Goal: Task Accomplishment & Management: Manage account settings

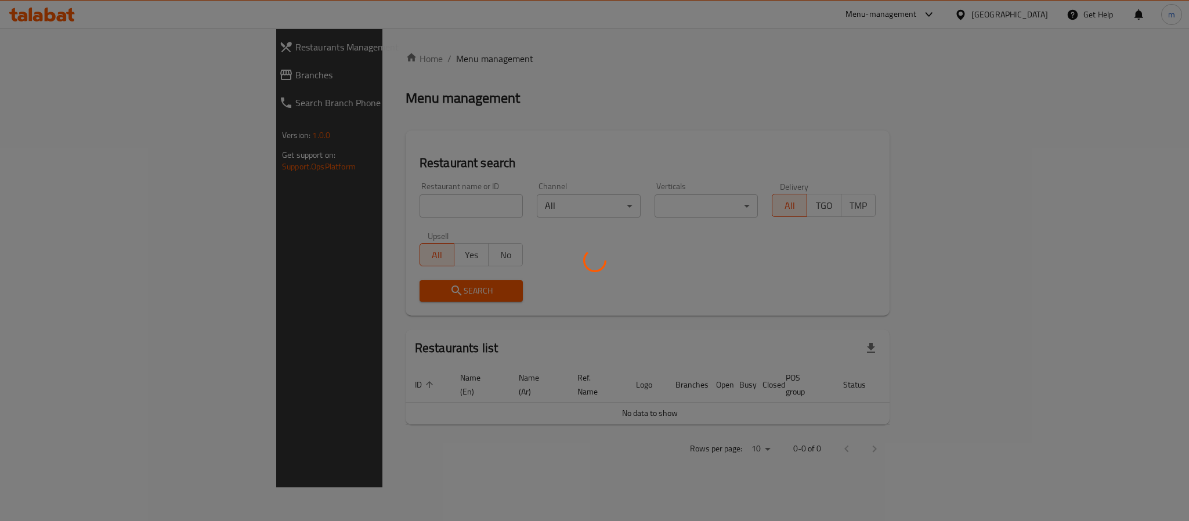
click at [44, 80] on div at bounding box center [594, 260] width 1189 height 521
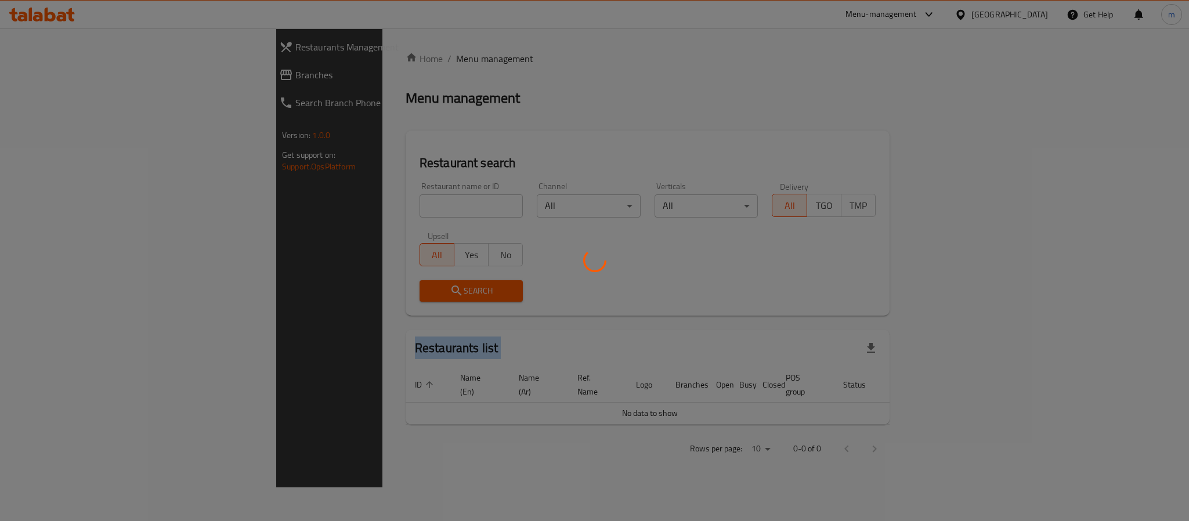
click at [44, 80] on div at bounding box center [594, 260] width 1189 height 521
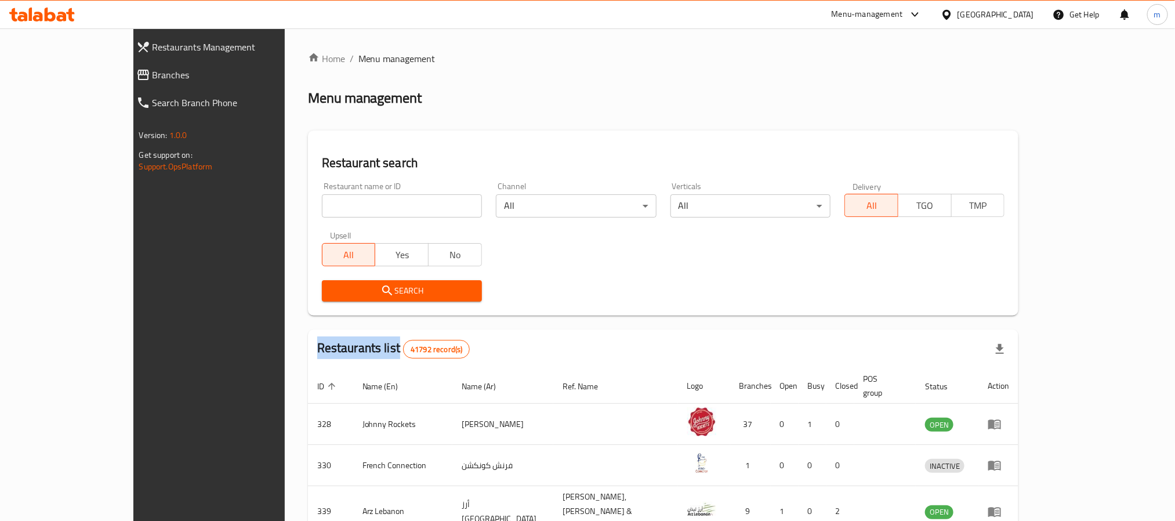
click at [44, 80] on div at bounding box center [587, 260] width 1175 height 521
click at [153, 80] on span "Branches" at bounding box center [237, 75] width 168 height 14
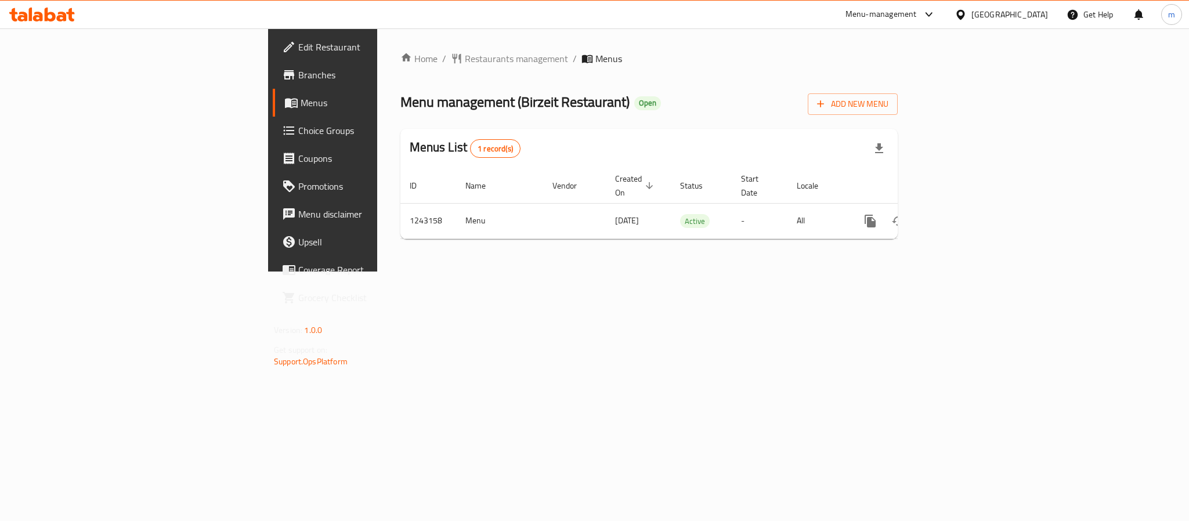
click at [298, 135] on span "Choice Groups" at bounding box center [377, 131] width 159 height 14
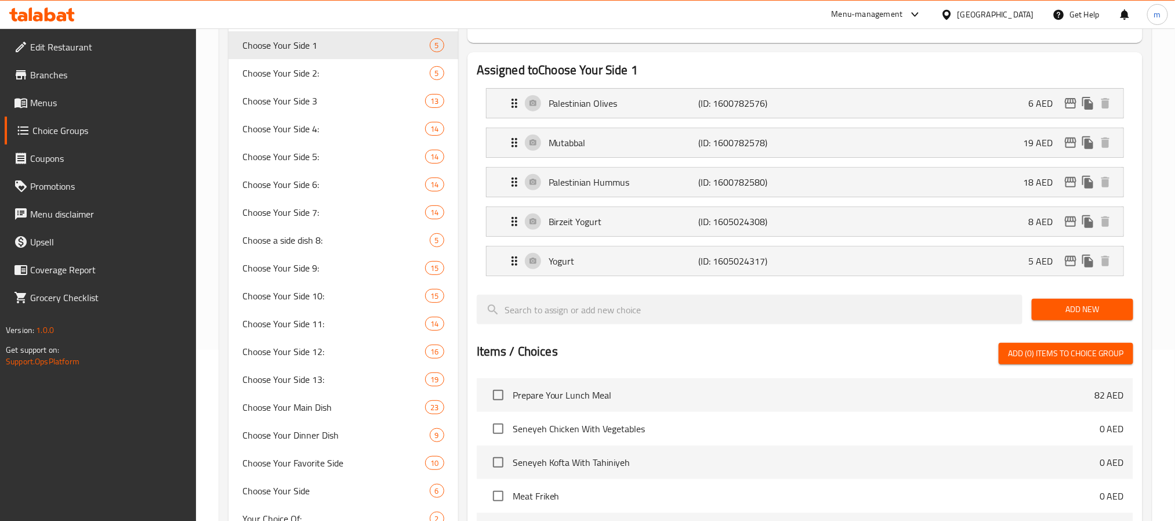
scroll to position [348, 0]
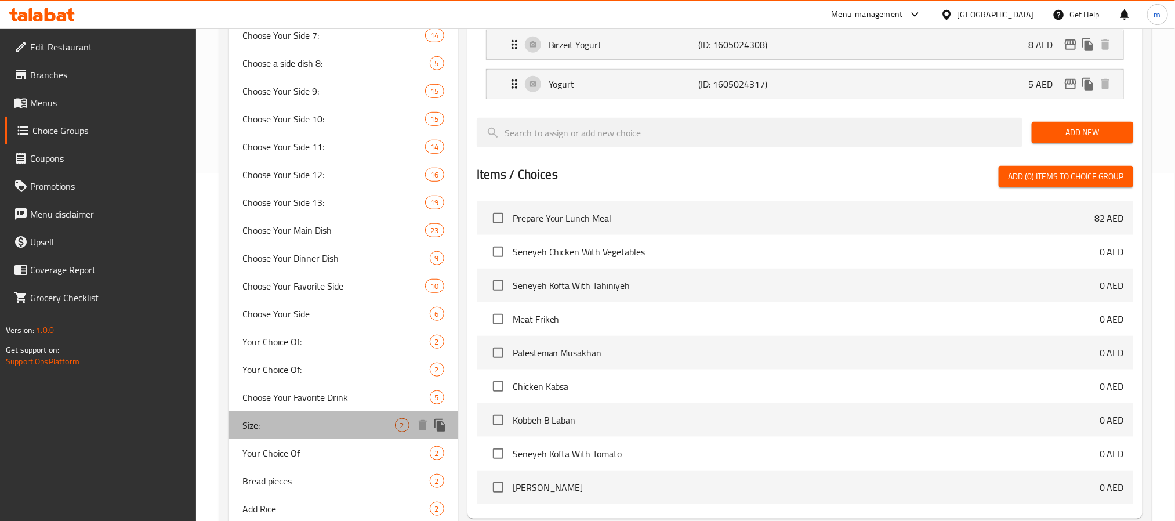
click at [311, 425] on span "Size:" at bounding box center [318, 425] width 153 height 14
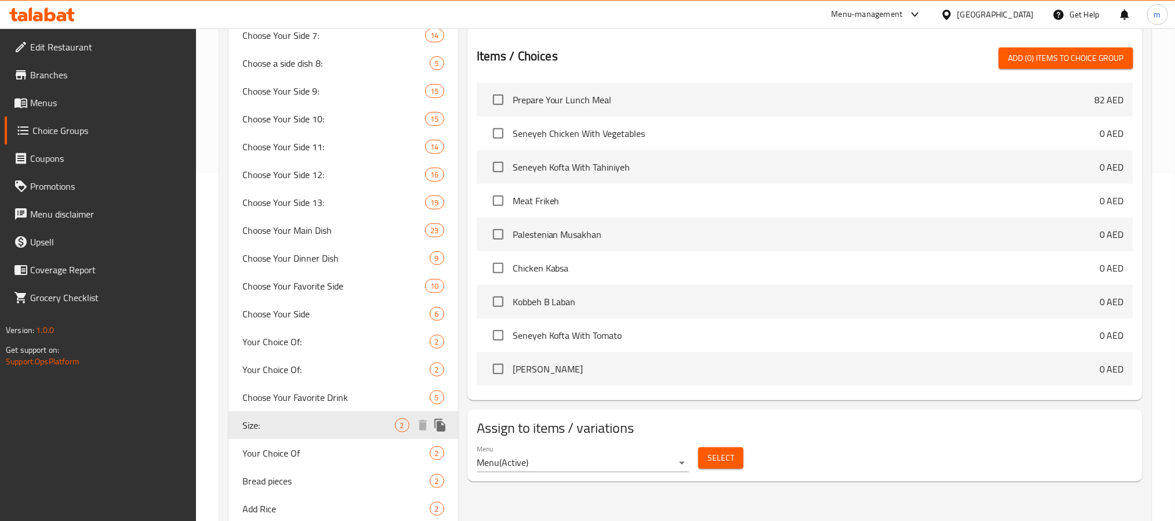
type input "Size:"
type input "الحجم:"
type input "1"
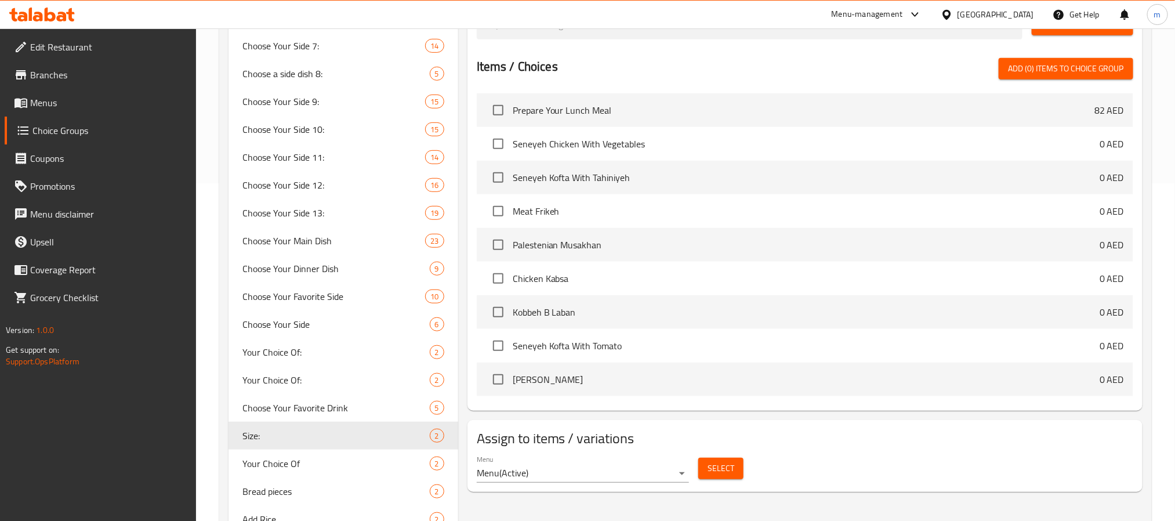
scroll to position [497, 0]
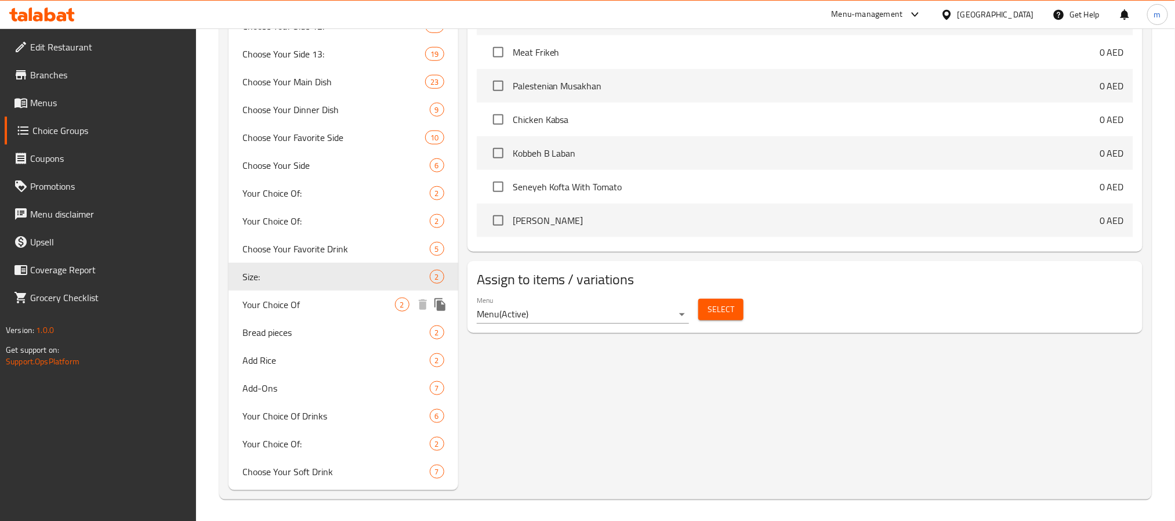
click at [316, 309] on span "Your Choice Of" at bounding box center [318, 305] width 153 height 14
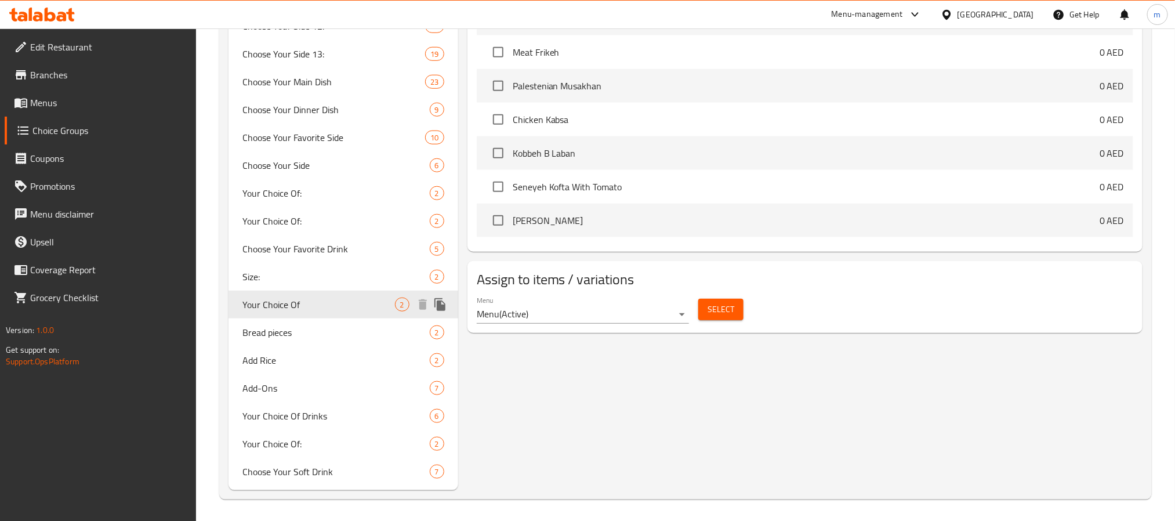
type input "Your Choice Of"
type input "اختيارك ب"
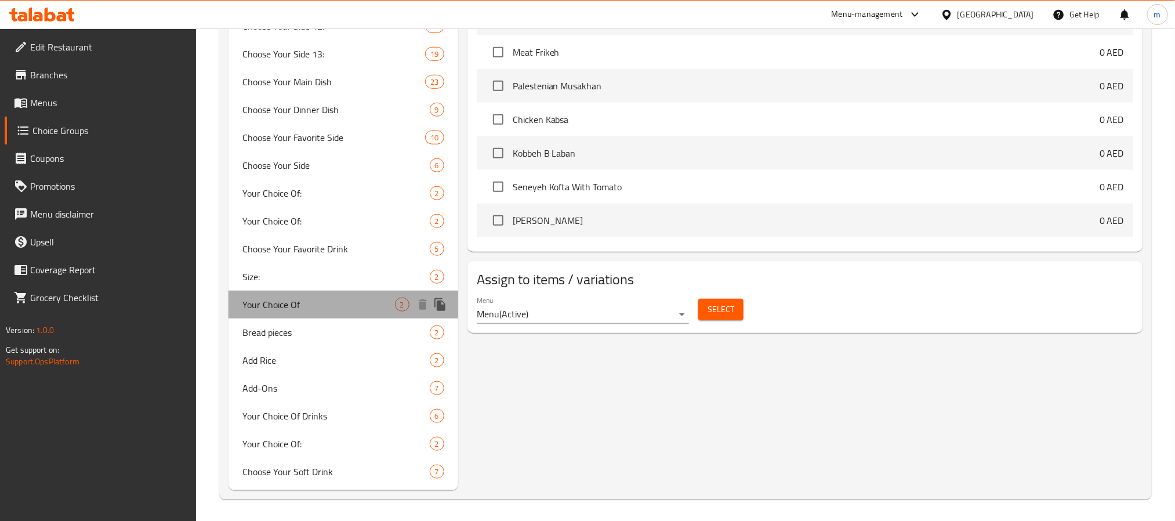
click at [251, 300] on span "Your Choice Of" at bounding box center [318, 305] width 153 height 14
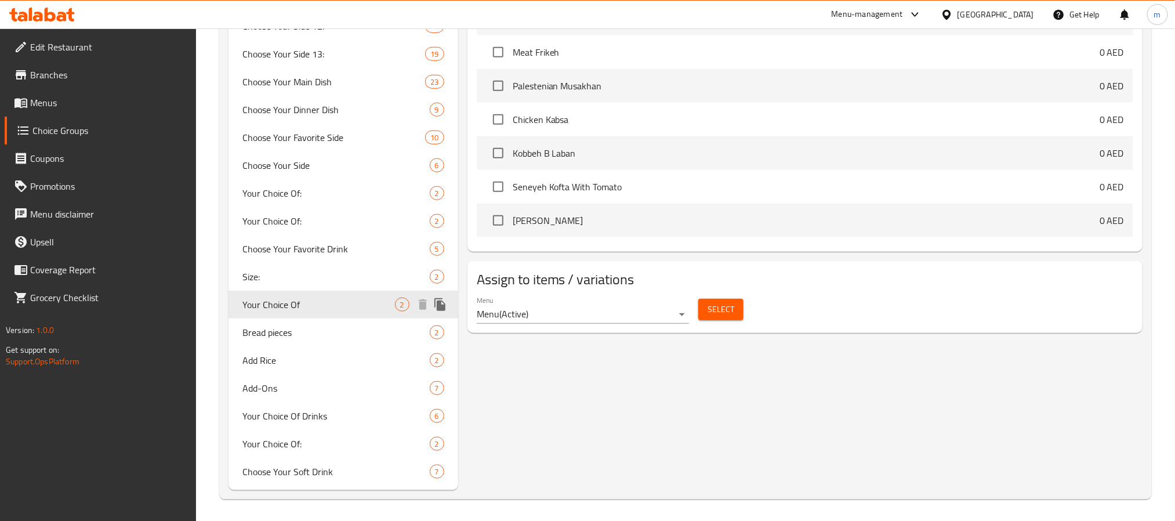
click at [251, 300] on span "Your Choice Of" at bounding box center [318, 305] width 153 height 14
click at [310, 448] on span "Your Choice Of:" at bounding box center [318, 444] width 153 height 14
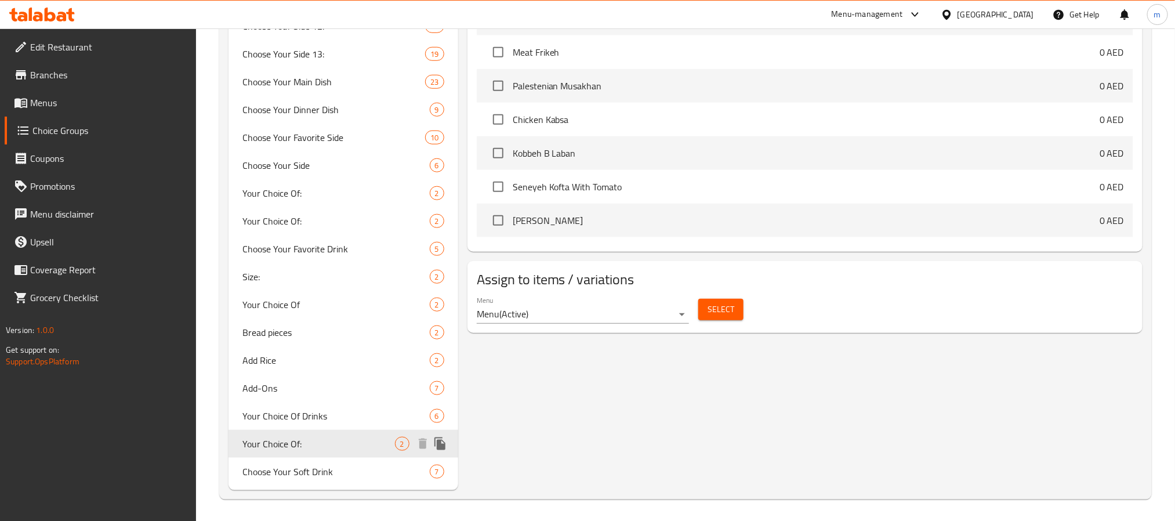
type input "Your Choice Of:"
type input "إختيارك من:"
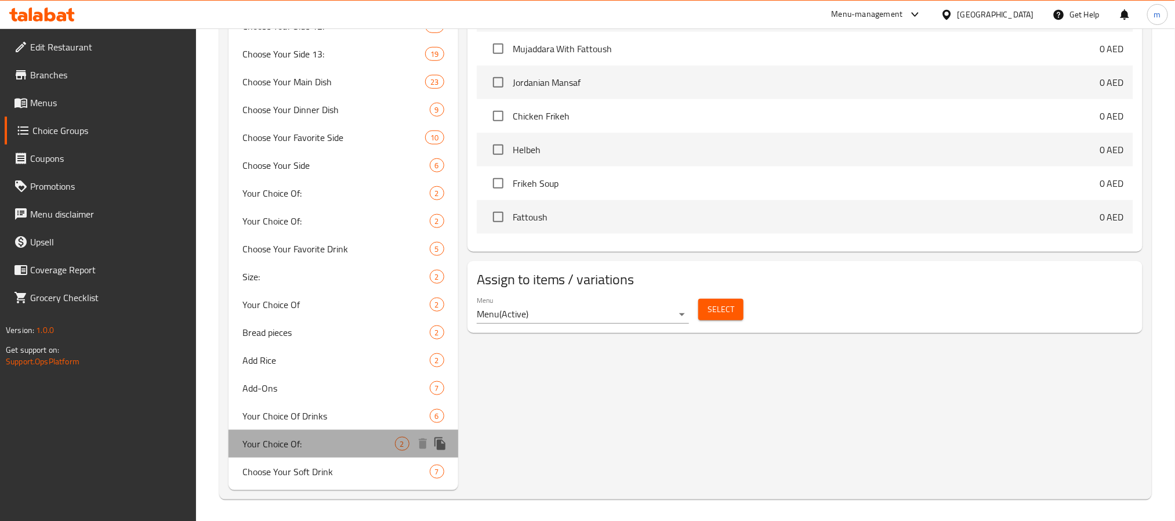
click at [335, 441] on span "Your Choice Of:" at bounding box center [318, 444] width 153 height 14
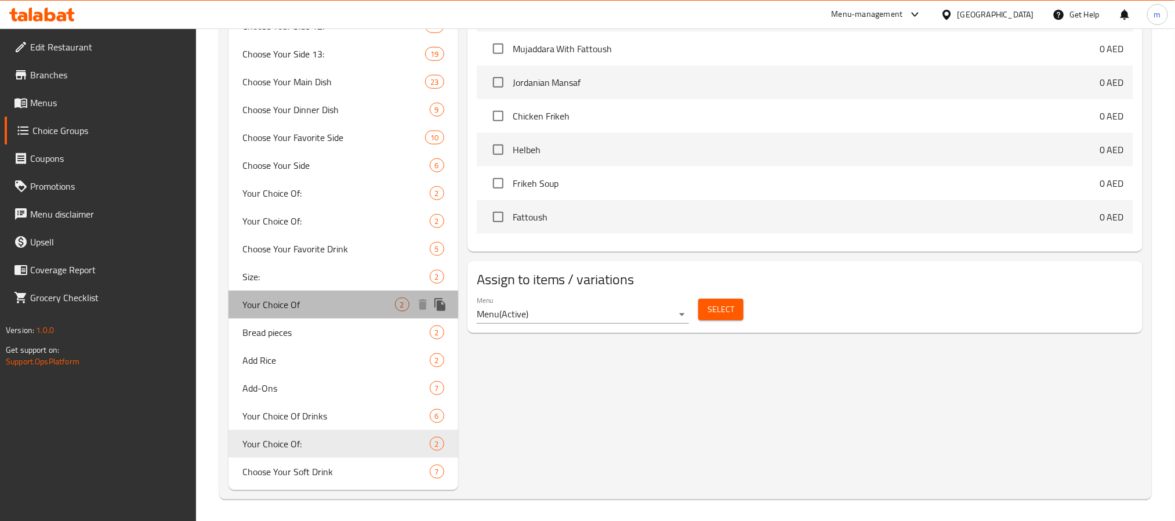
click at [302, 308] on span "Your Choice Of" at bounding box center [318, 305] width 153 height 14
type input "Your Choice Of"
type input "اختيارك ب"
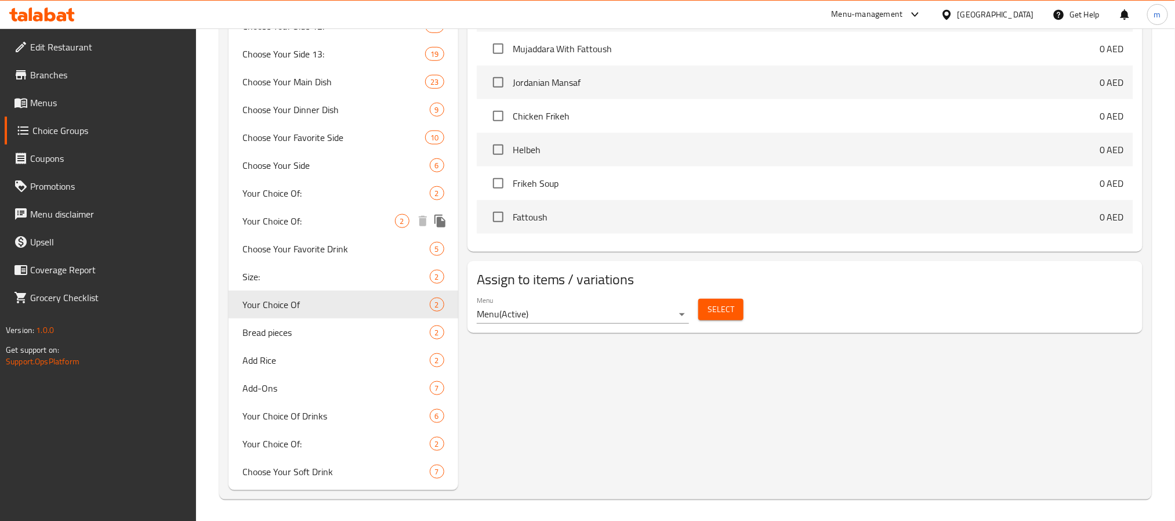
click at [298, 219] on span "Your Choice Of:" at bounding box center [318, 221] width 153 height 14
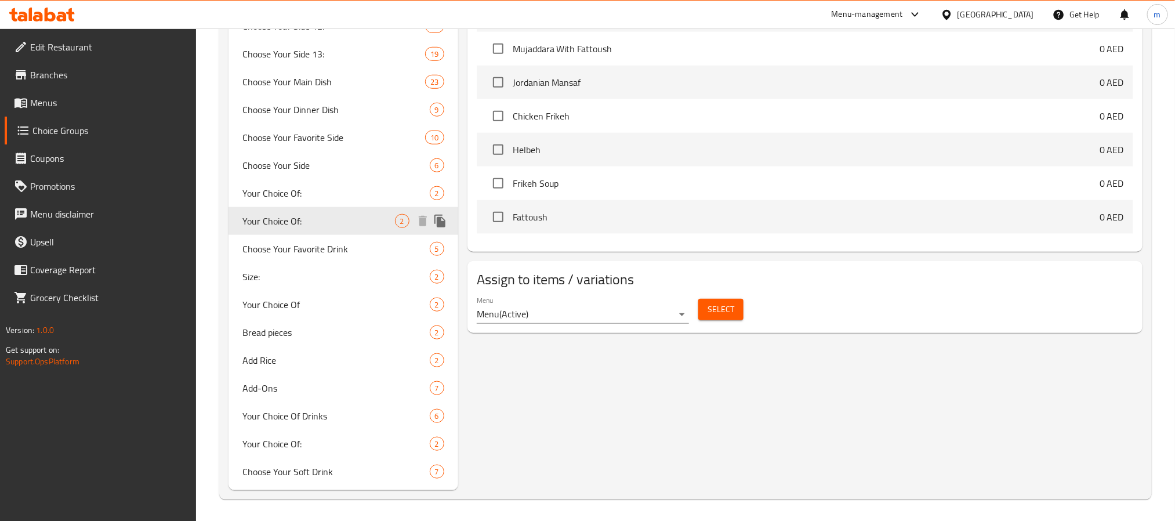
type input "Your Choice Of:"
type input "إختيارك من:"
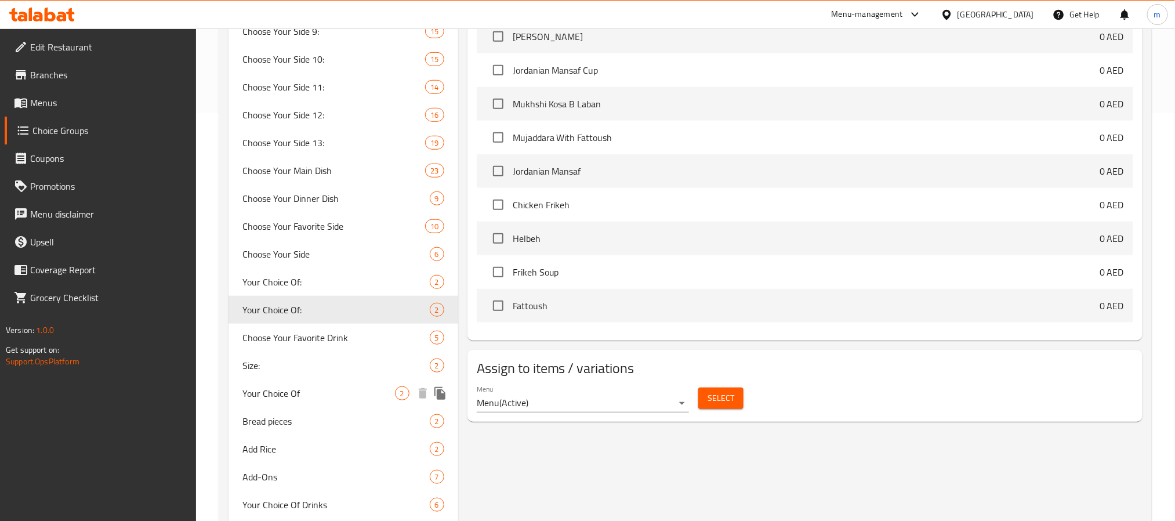
scroll to position [410, 0]
click at [325, 270] on div "Your Choice Of: 2" at bounding box center [344, 280] width 230 height 28
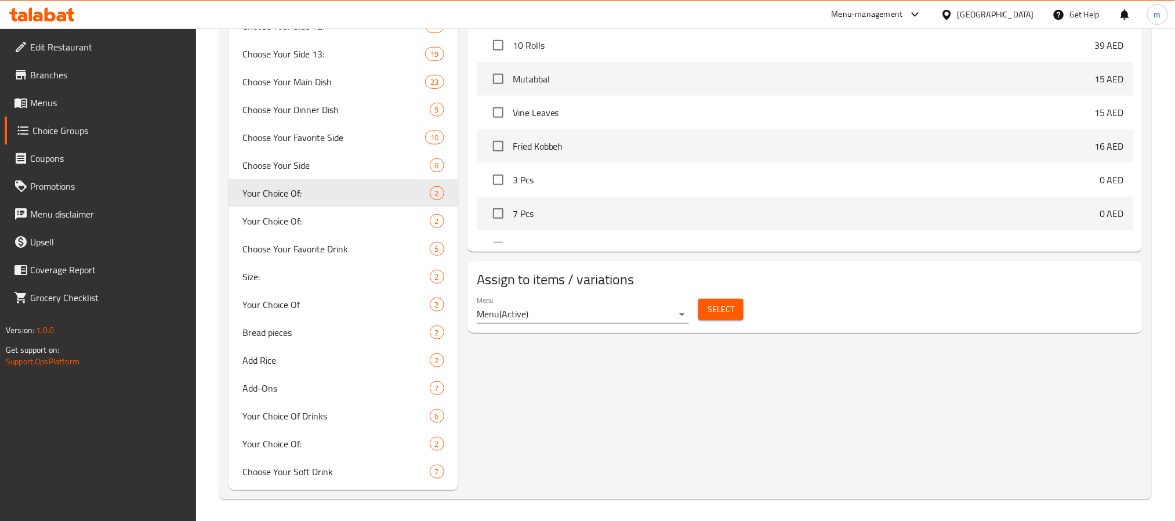
scroll to position [9397, 0]
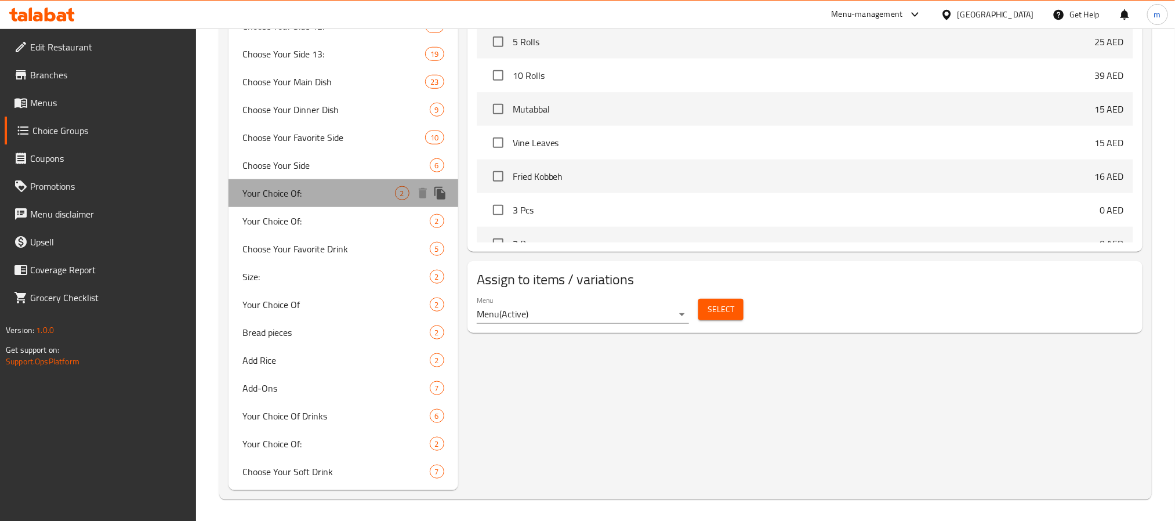
click at [327, 194] on span "Your Choice Of:" at bounding box center [318, 193] width 153 height 14
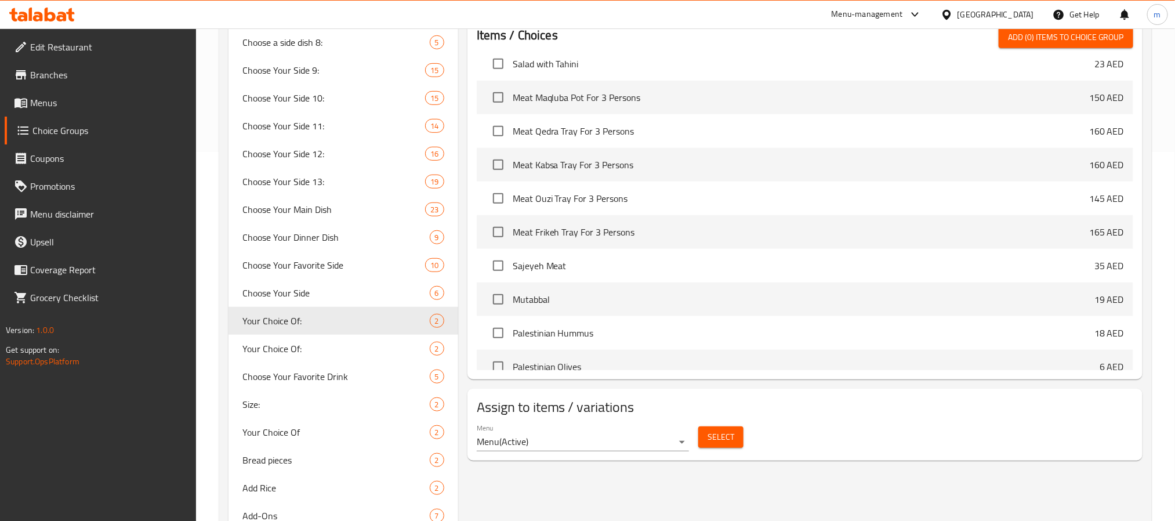
scroll to position [497, 0]
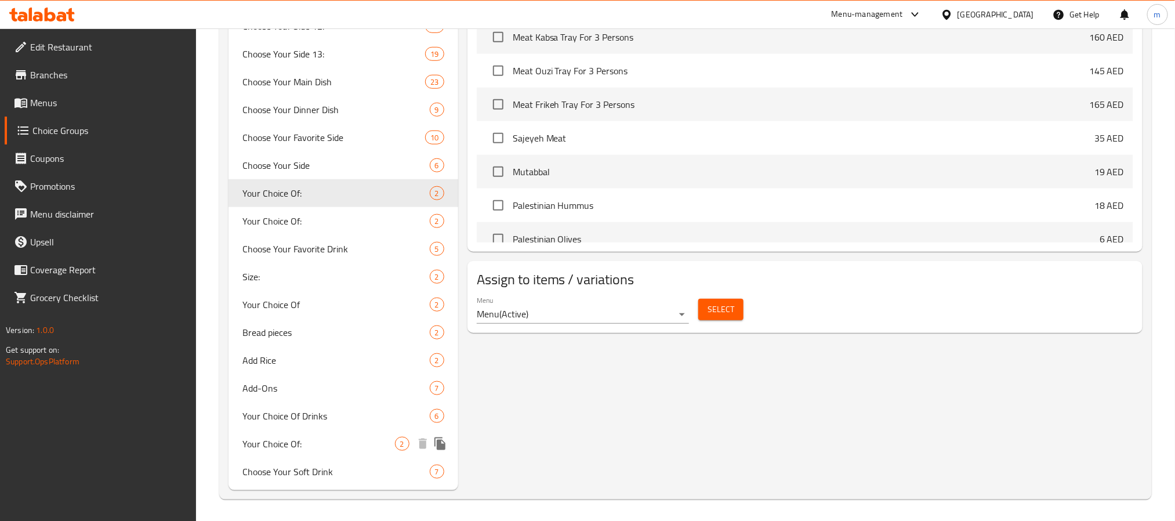
click at [305, 448] on span "Your Choice Of:" at bounding box center [318, 444] width 153 height 14
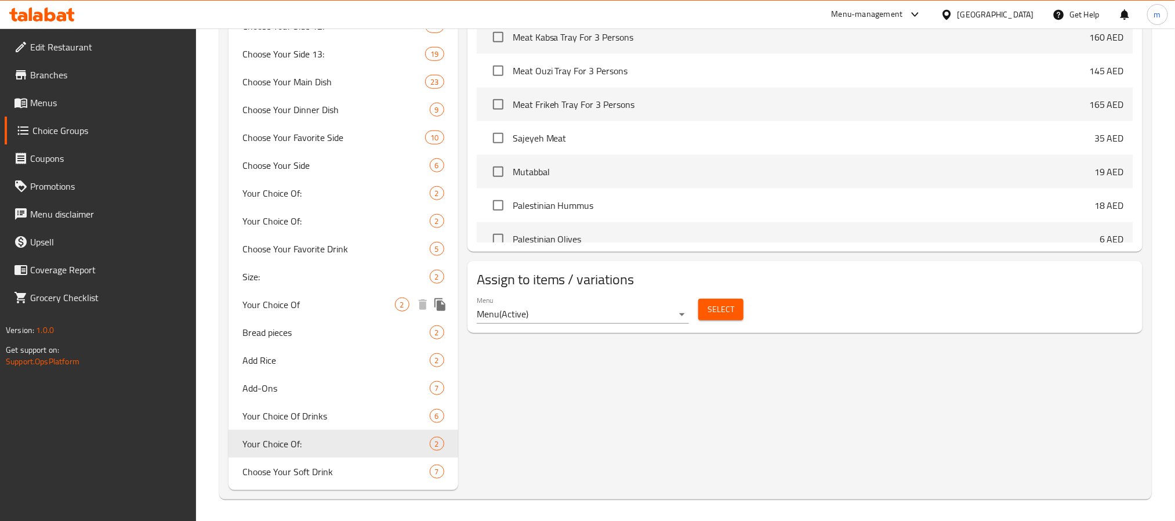
click at [292, 305] on span "Your Choice Of" at bounding box center [318, 305] width 153 height 14
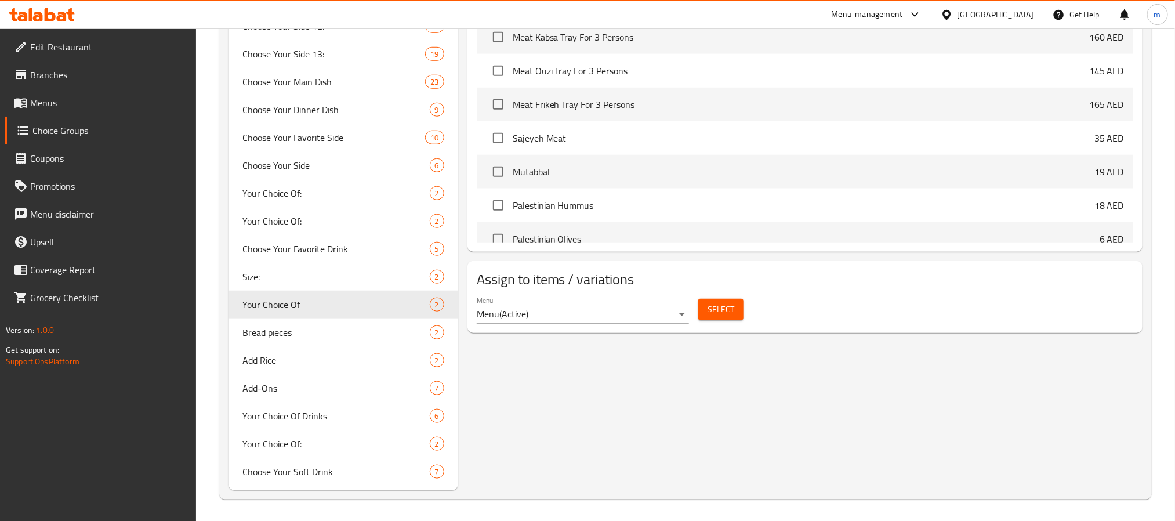
type input "Your Choice Of"
type input "اختيارك ب"
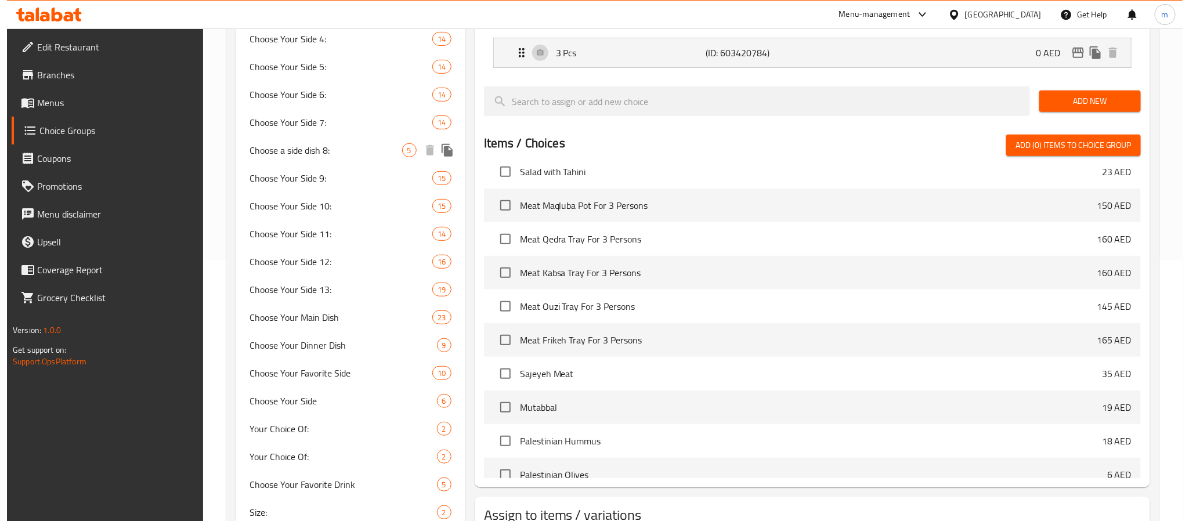
scroll to position [0, 0]
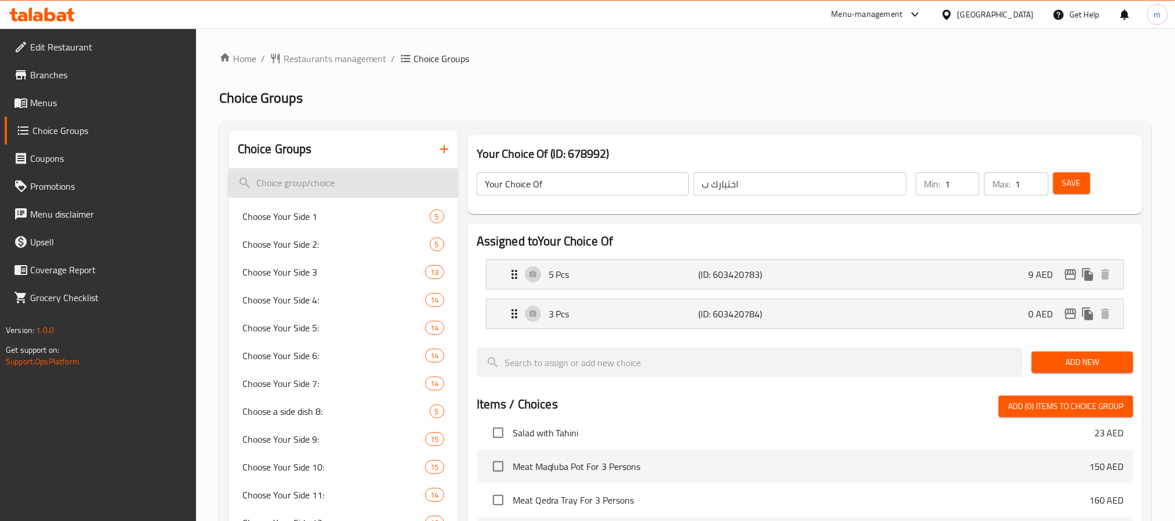
drag, startPoint x: 310, startPoint y: 165, endPoint x: 303, endPoint y: 178, distance: 14.3
click at [303, 179] on input "search" at bounding box center [344, 183] width 230 height 30
paste input "Your choice:"
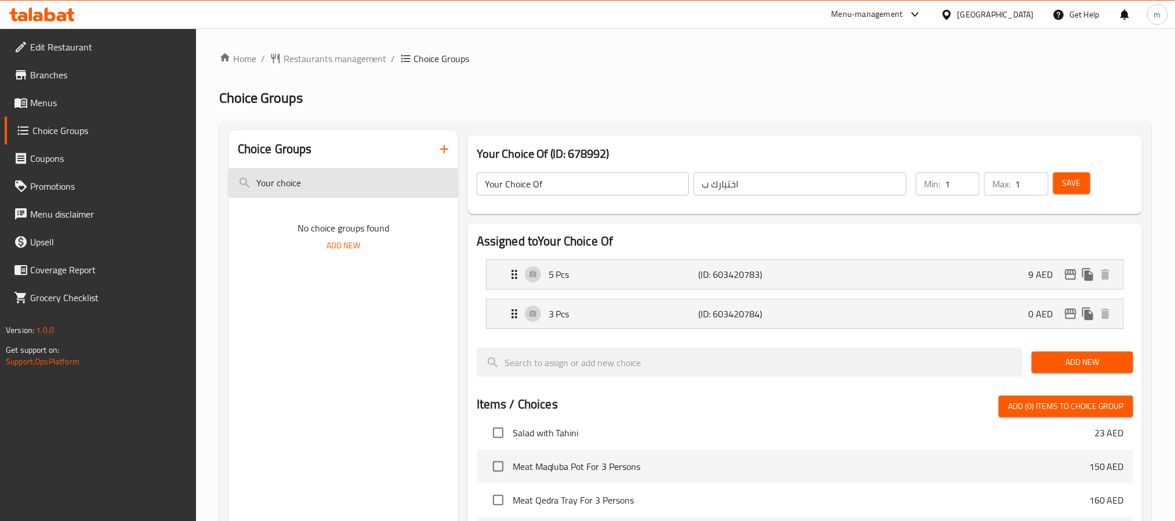
click at [332, 182] on input "Your choice" at bounding box center [344, 183] width 230 height 30
click at [354, 183] on input "Your choice" at bounding box center [344, 183] width 230 height 30
click at [352, 183] on input "Your choice" at bounding box center [344, 183] width 230 height 30
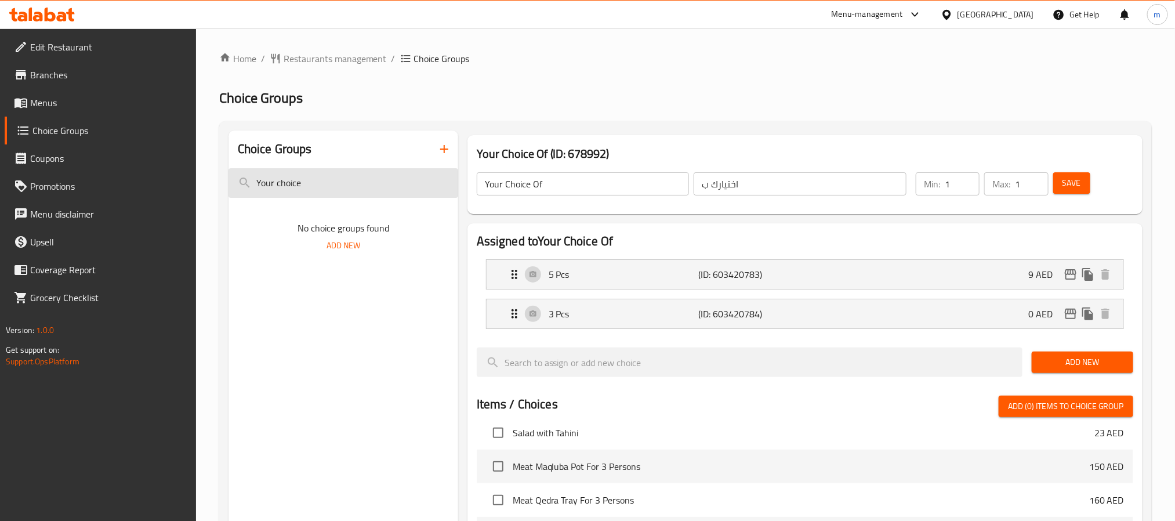
click at [352, 183] on input "Your choice" at bounding box center [344, 183] width 230 height 30
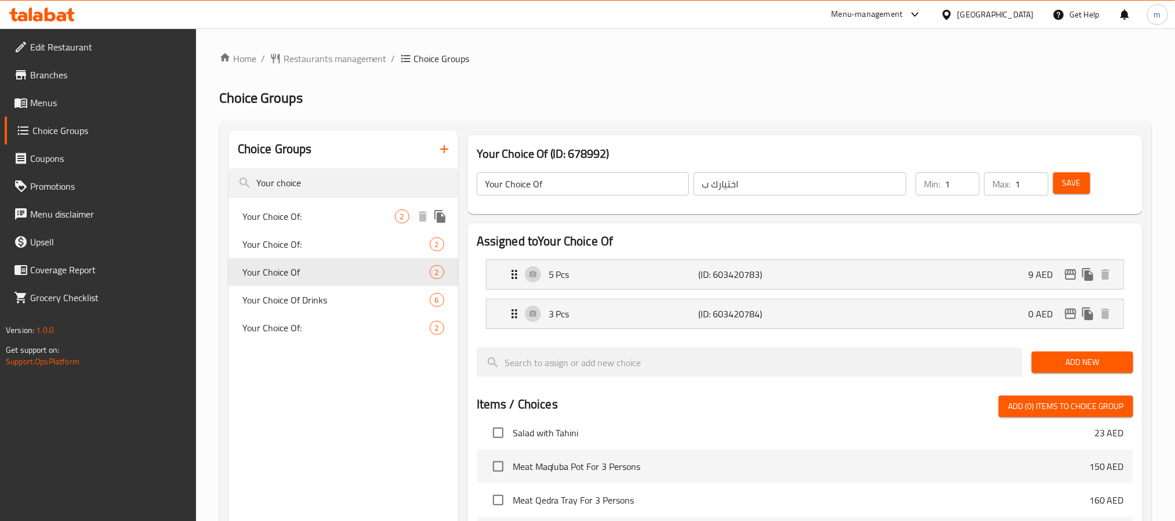
type input "Your choice"
click at [323, 215] on span "Your Choice Of:" at bounding box center [318, 216] width 153 height 14
type input "Your Choice Of:"
type input "إختيارك من:"
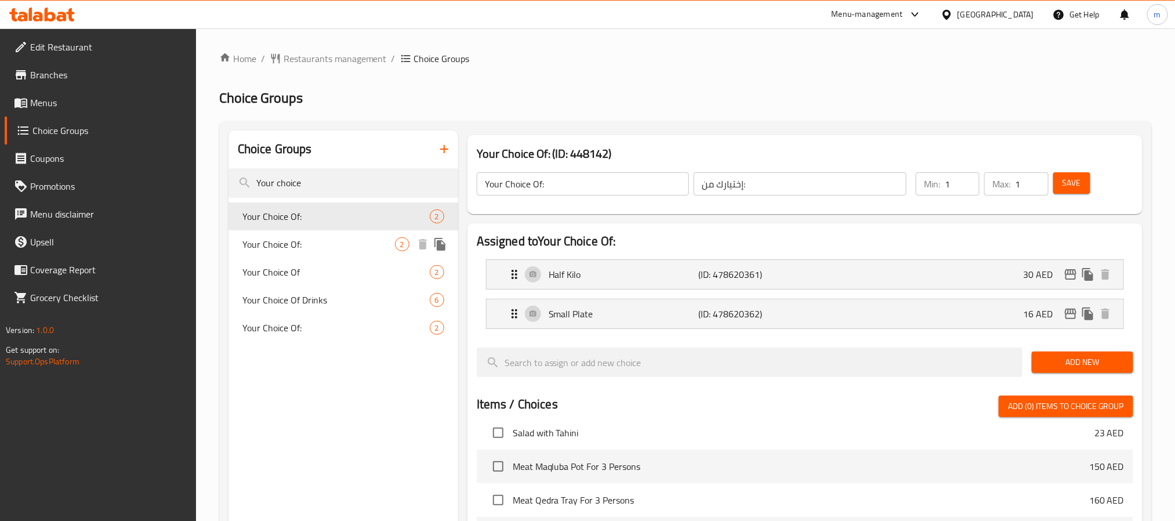
click at [305, 242] on span "Your Choice Of:" at bounding box center [318, 244] width 153 height 14
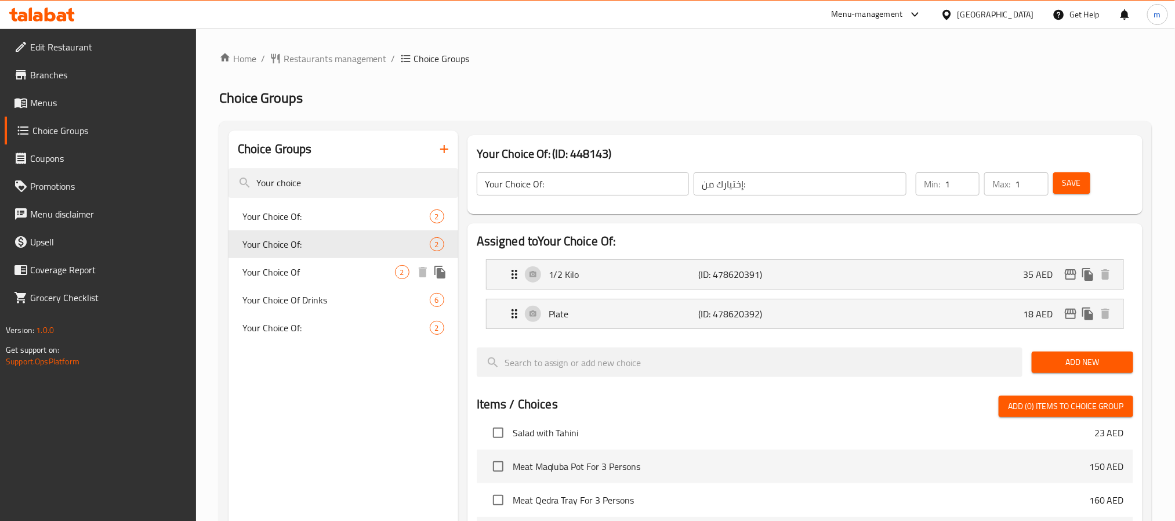
click at [315, 275] on span "Your Choice Of" at bounding box center [318, 272] width 153 height 14
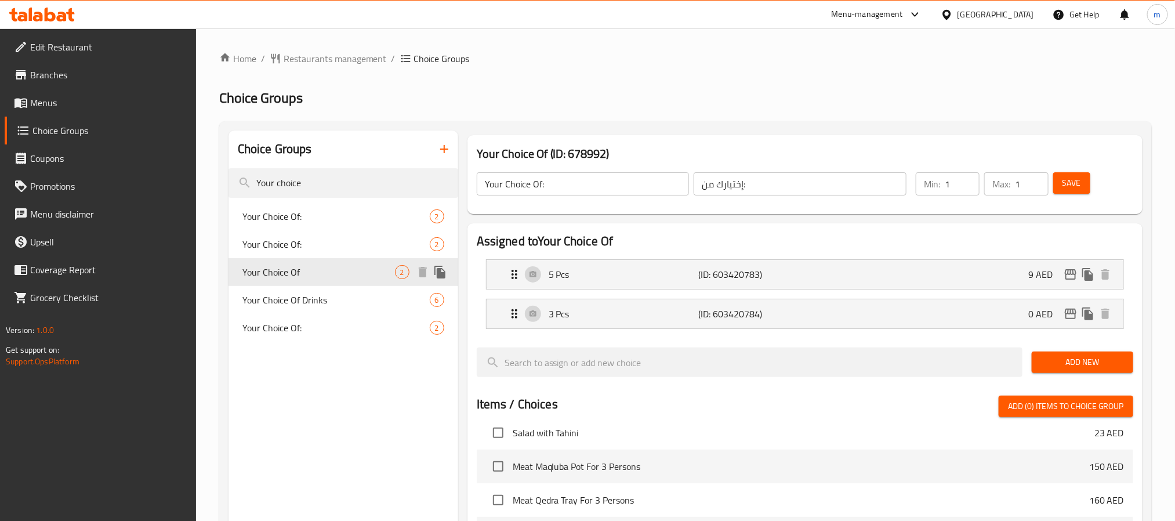
type input "Your Choice Of"
type input "اختيارك ب"
click at [317, 298] on span "Your Choice Of Drinks" at bounding box center [318, 300] width 153 height 14
type input "Your Choice Of Drinks"
type input "اختيارك من المشروبات"
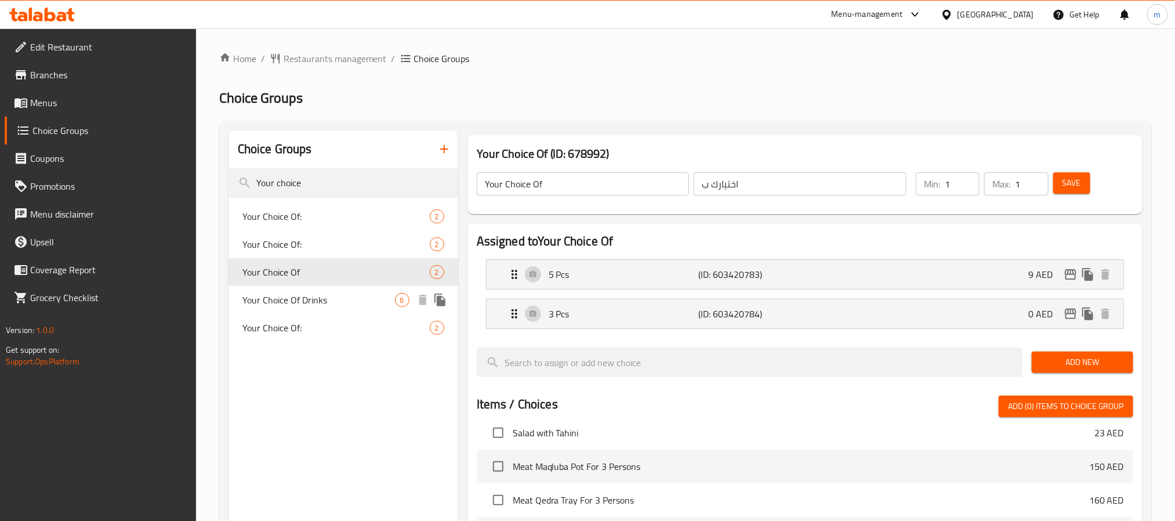
type input "0"
type input "5"
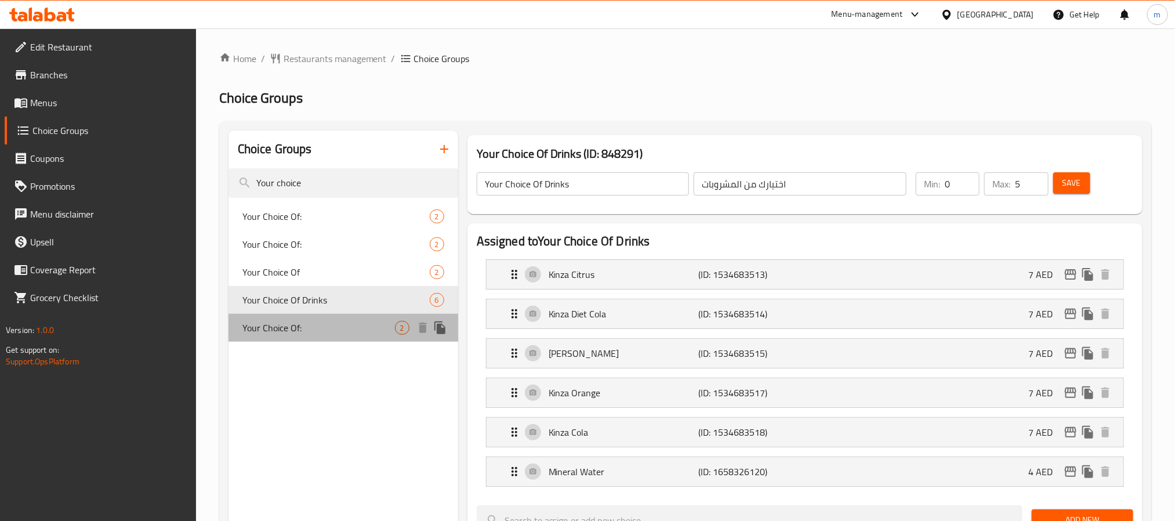
click at [313, 325] on span "Your Choice Of:" at bounding box center [318, 328] width 153 height 14
type input "Your Choice Of:"
type input "إختيارك من:"
type input "1"
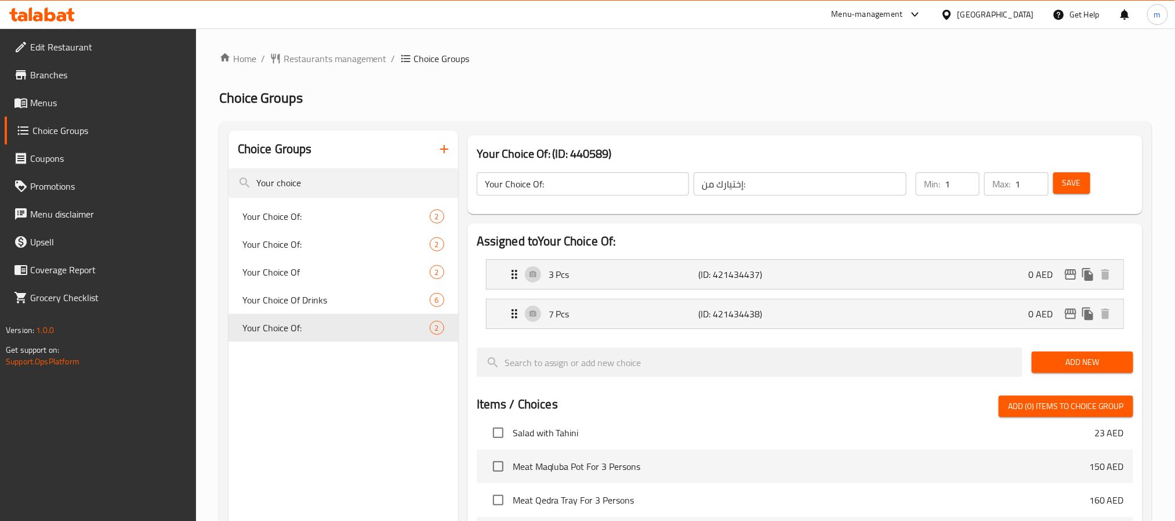
drag, startPoint x: 63, startPoint y: 104, endPoint x: 70, endPoint y: 115, distance: 13.0
click at [63, 104] on span "Menus" at bounding box center [108, 103] width 157 height 14
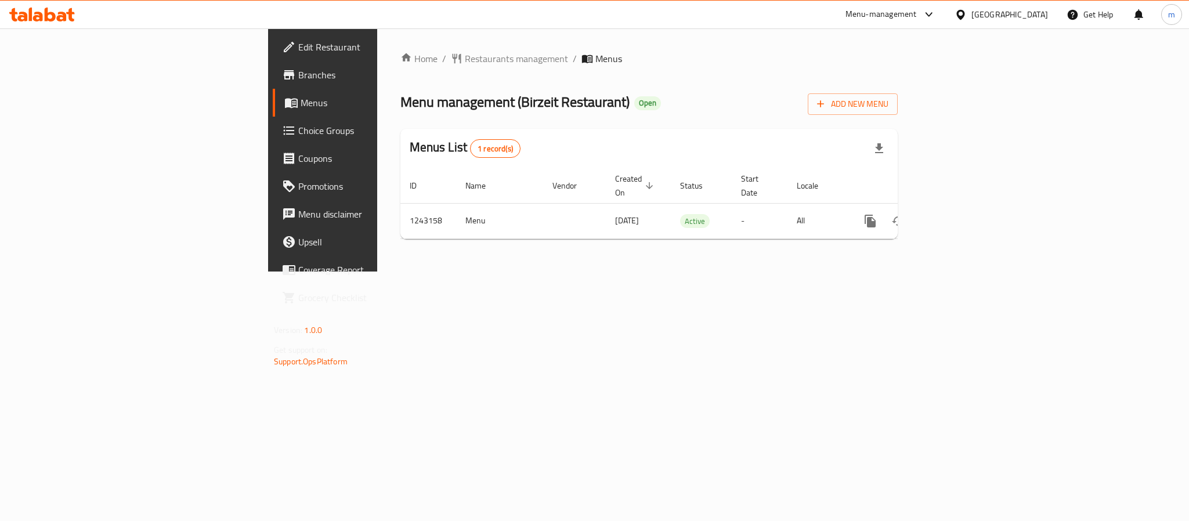
click at [52, 4] on div at bounding box center [42, 14] width 84 height 23
click at [44, 15] on icon at bounding box center [42, 15] width 66 height 14
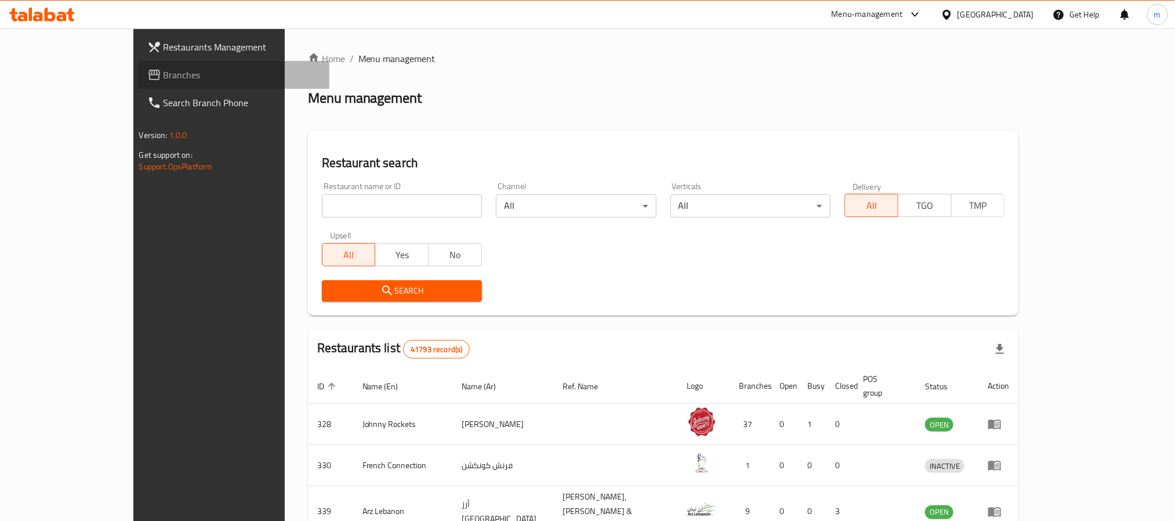
click at [138, 64] on link "Branches" at bounding box center [233, 75] width 191 height 28
click at [371, 200] on input "search" at bounding box center [402, 205] width 160 height 23
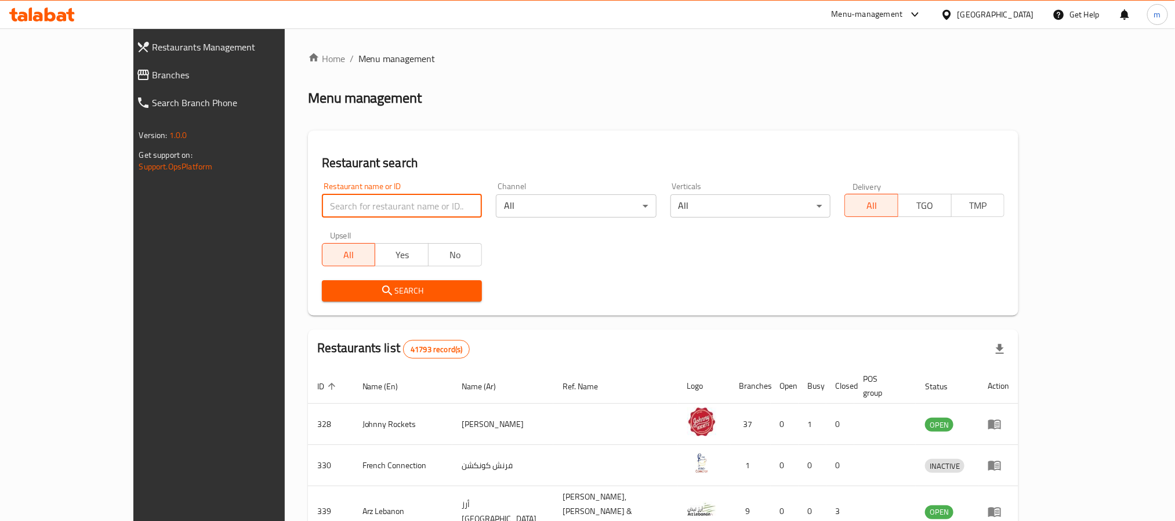
click at [153, 70] on span "Branches" at bounding box center [237, 75] width 168 height 14
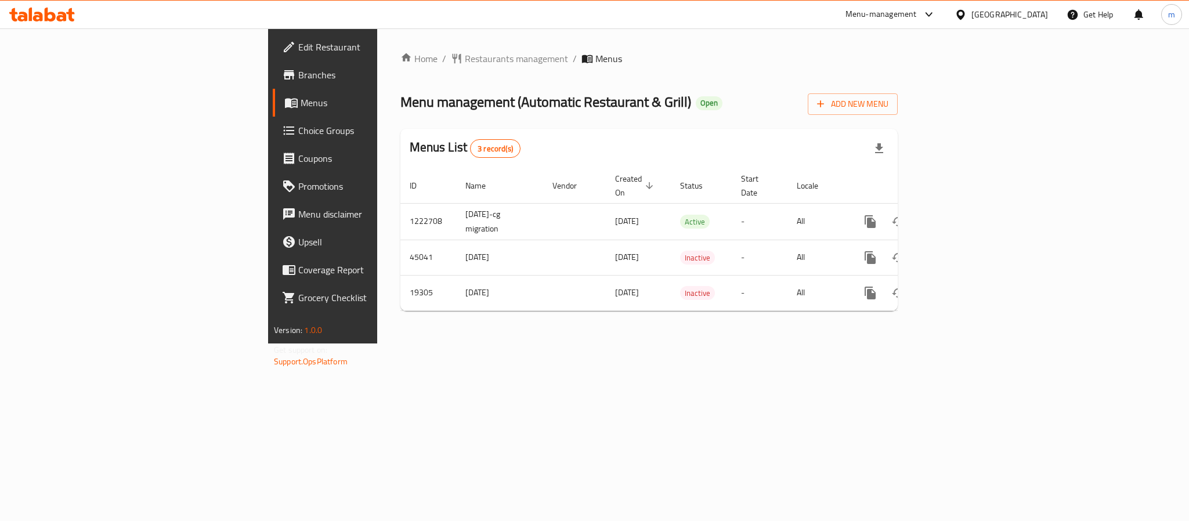
click at [55, 10] on icon at bounding box center [42, 15] width 66 height 14
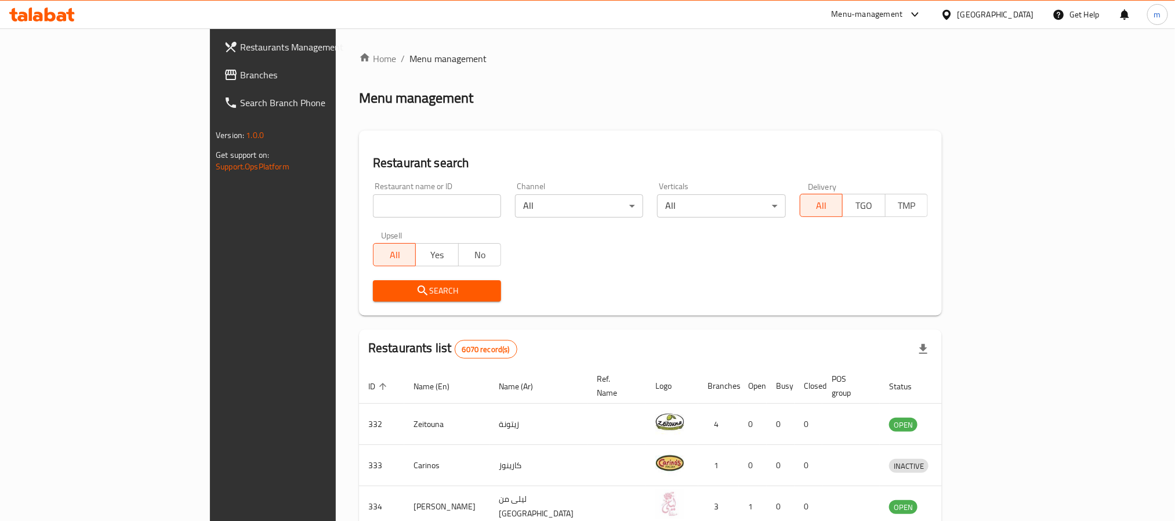
click at [240, 72] on span "Branches" at bounding box center [318, 75] width 157 height 14
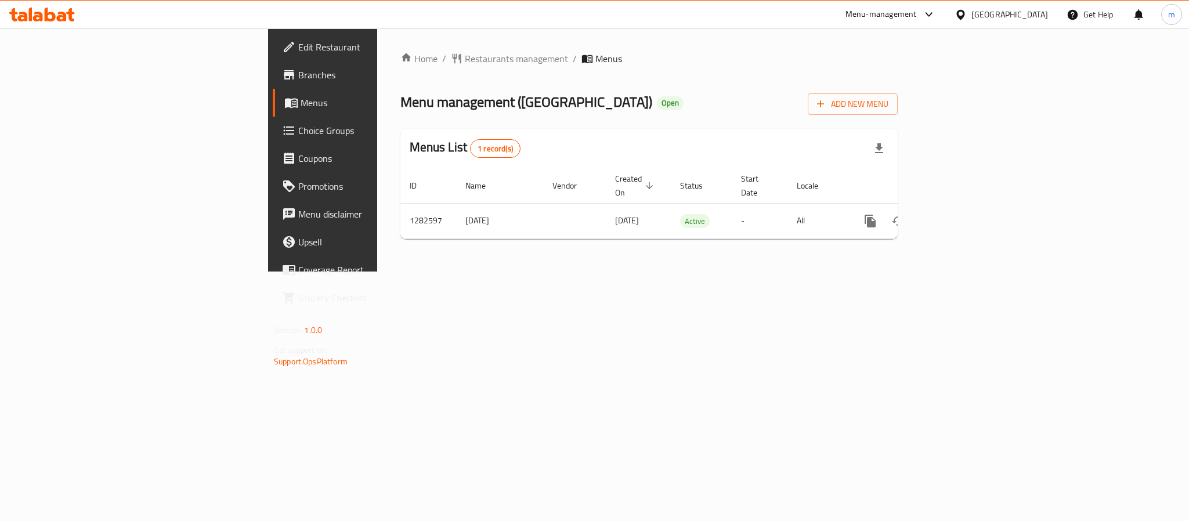
click at [63, 19] on icon at bounding box center [62, 17] width 10 height 10
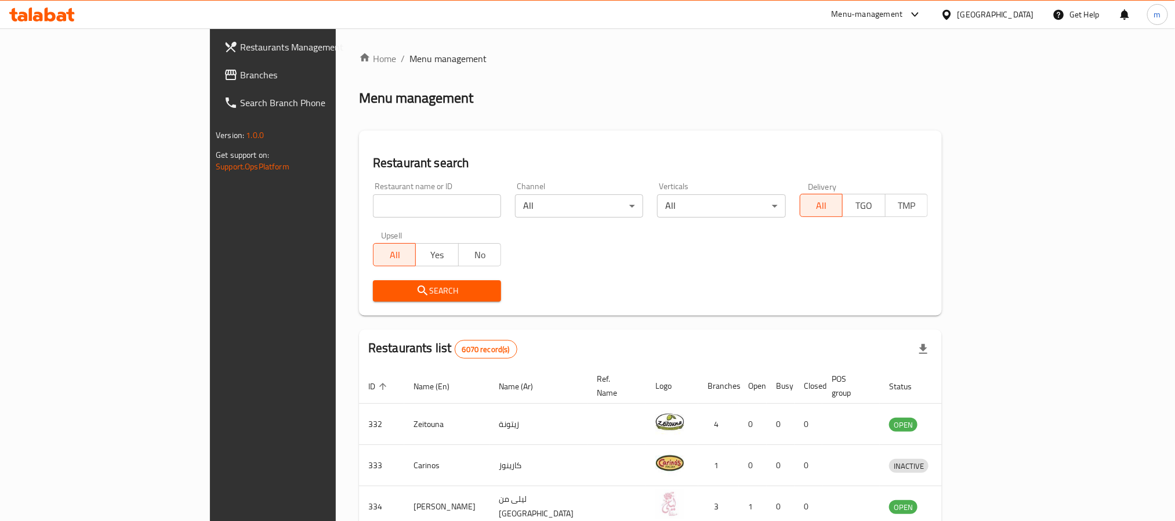
click at [240, 77] on span "Branches" at bounding box center [318, 75] width 157 height 14
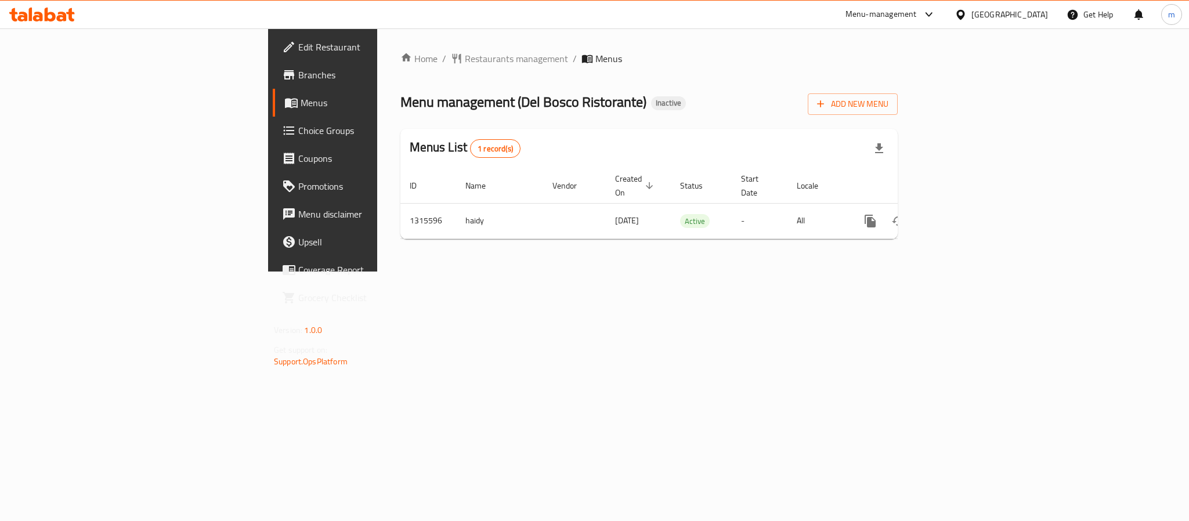
click at [35, 21] on icon at bounding box center [38, 17] width 10 height 10
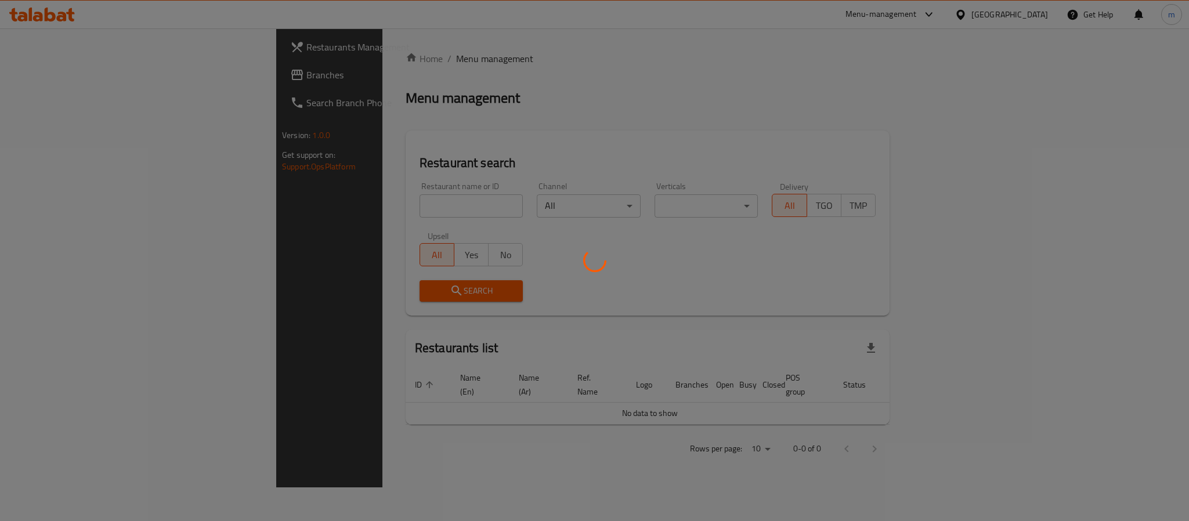
click at [75, 82] on div at bounding box center [594, 260] width 1189 height 521
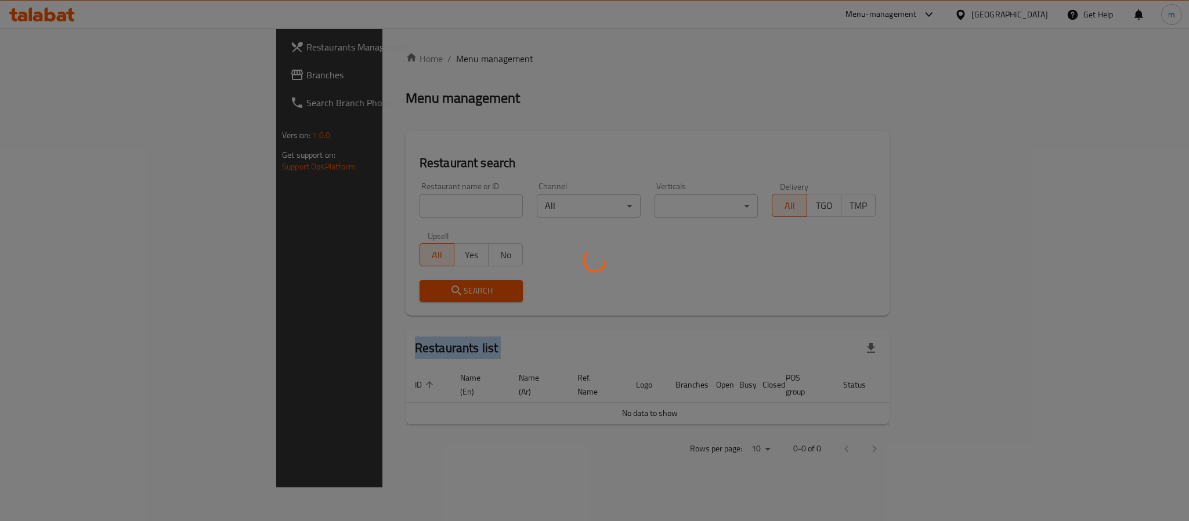
click at [75, 82] on div at bounding box center [594, 260] width 1189 height 521
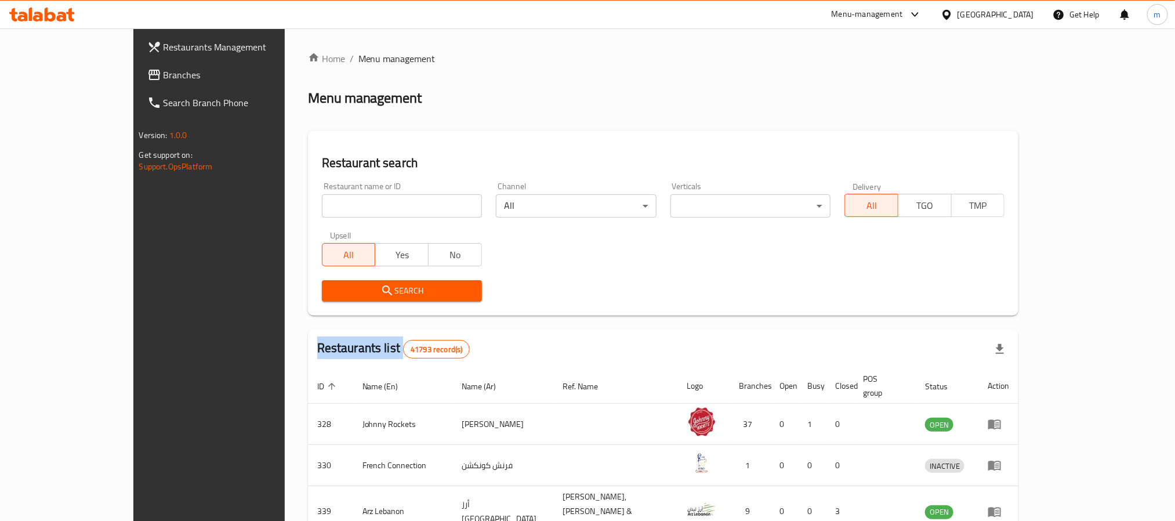
click at [75, 82] on div at bounding box center [587, 260] width 1175 height 521
click at [138, 82] on link "Branches" at bounding box center [233, 75] width 191 height 28
click at [322, 202] on input "search" at bounding box center [402, 205] width 160 height 23
